Goal: Task Accomplishment & Management: Use online tool/utility

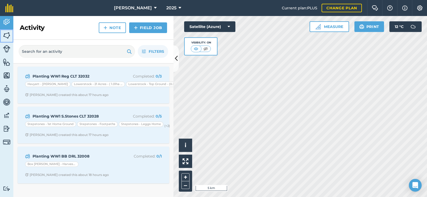
click at [4, 35] on img at bounding box center [6, 36] width 7 height 8
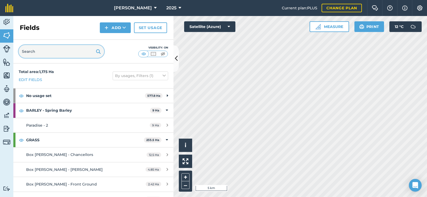
click at [36, 53] on input "text" at bounding box center [61, 51] width 85 height 13
type input "k"
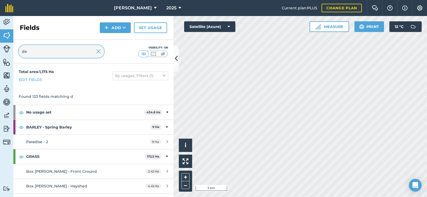
type input "d"
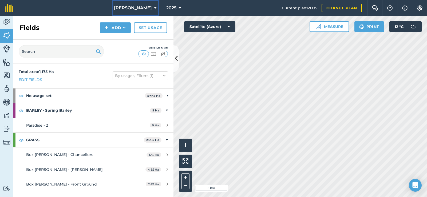
click at [145, 8] on span "[PERSON_NAME]" at bounding box center [133, 8] width 38 height 6
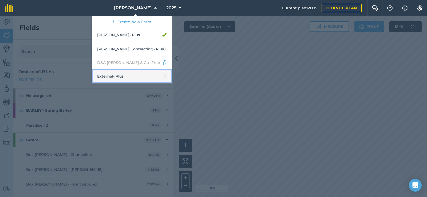
click at [126, 72] on link "External - Plus" at bounding box center [132, 76] width 80 height 14
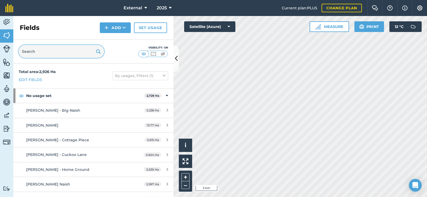
click at [60, 57] on input "text" at bounding box center [61, 51] width 85 height 13
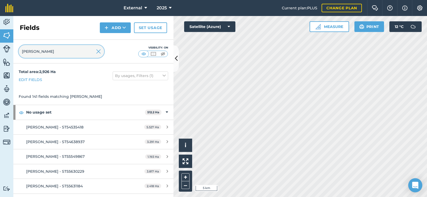
type input "[PERSON_NAME]"
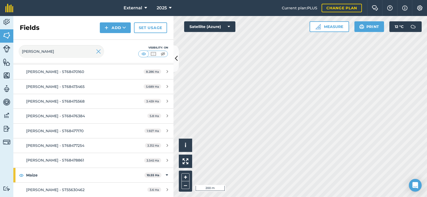
scroll to position [2023, 0]
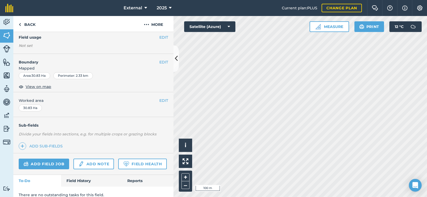
scroll to position [53, 0]
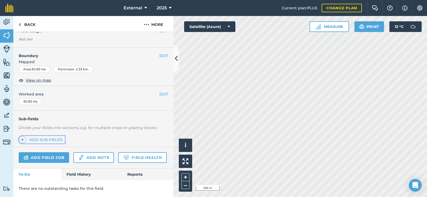
click at [23, 140] on img at bounding box center [23, 140] width 4 height 6
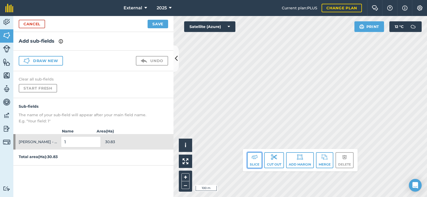
click at [252, 160] on img at bounding box center [255, 157] width 6 height 6
click at [256, 160] on img at bounding box center [255, 157] width 6 height 6
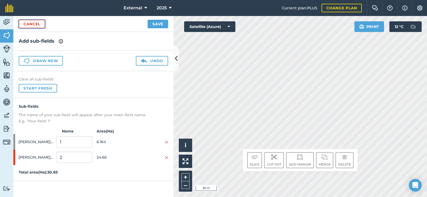
click at [41, 24] on link "Cancel" at bounding box center [32, 24] width 26 height 9
